Goal: Transaction & Acquisition: Purchase product/service

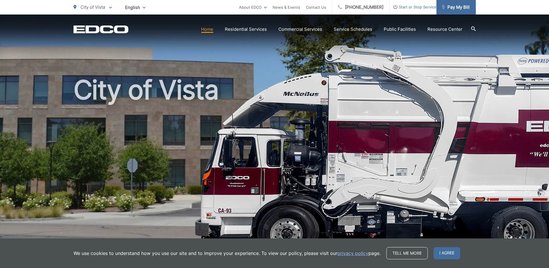
click at [465, 6] on span "Pay My Bill" at bounding box center [457, 7] width 28 height 7
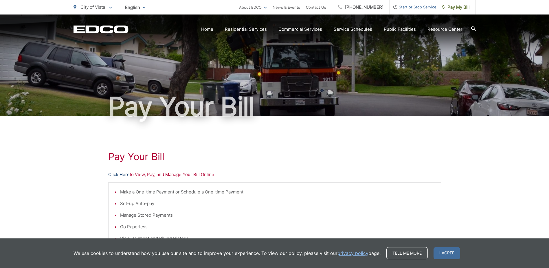
click at [123, 176] on link "Click Here" at bounding box center [118, 174] width 21 height 7
click at [462, 8] on span "Pay My Bill" at bounding box center [457, 7] width 28 height 7
click at [121, 175] on link "Click Here" at bounding box center [118, 174] width 21 height 7
click at [463, 6] on span "Pay My Bill" at bounding box center [457, 7] width 28 height 7
click at [453, 254] on span "I agree" at bounding box center [447, 253] width 27 height 12
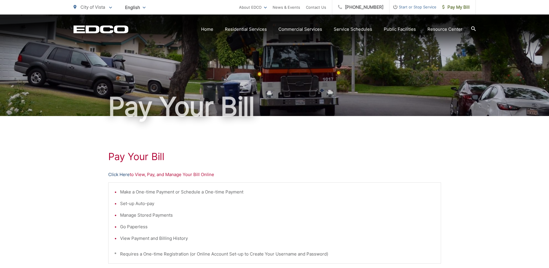
click at [121, 173] on link "Click Here" at bounding box center [118, 174] width 21 height 7
